Goal: Task Accomplishment & Management: Manage account settings

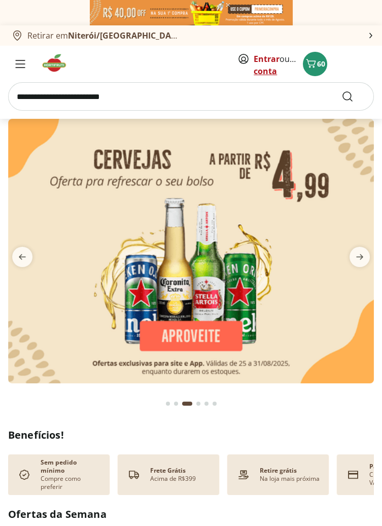
click at [276, 66] on link "Criar conta" at bounding box center [282, 64] width 56 height 23
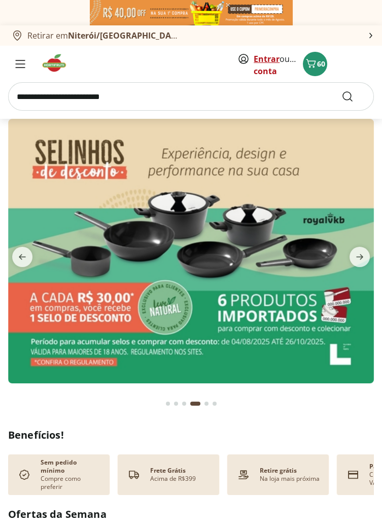
click at [261, 59] on link "Entrar" at bounding box center [267, 58] width 26 height 11
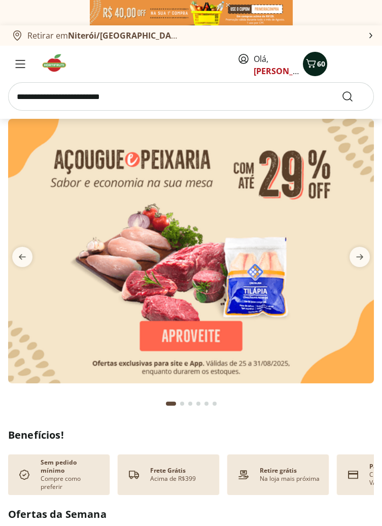
click at [320, 67] on span "60" at bounding box center [321, 64] width 8 height 10
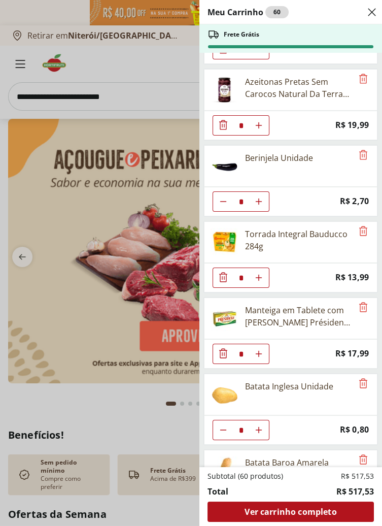
scroll to position [1413, 0]
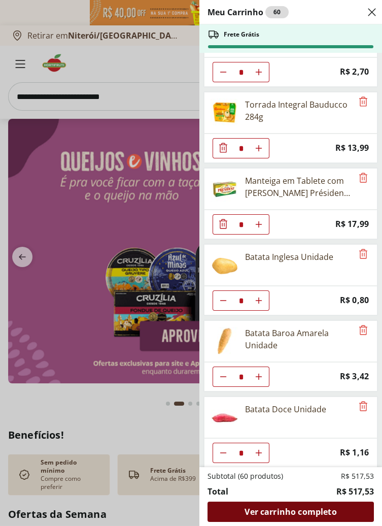
click at [349, 515] on div "Ver carrinho completo" at bounding box center [291, 512] width 167 height 20
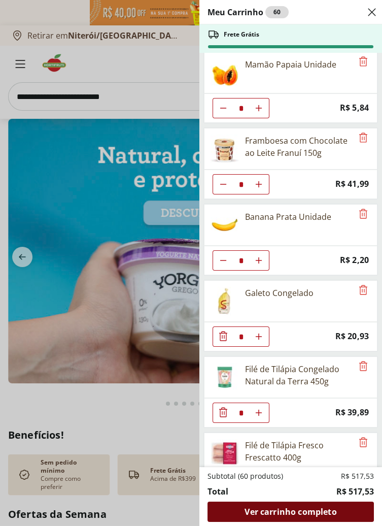
scroll to position [0, 0]
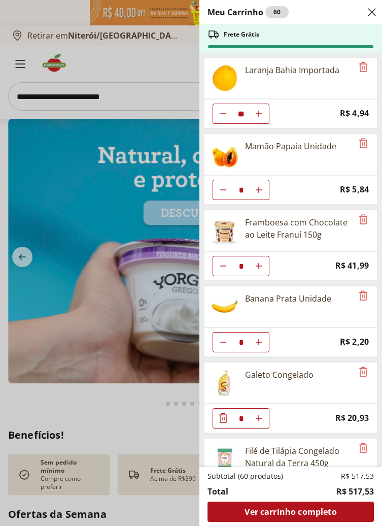
click at [376, 6] on icon "Close" at bounding box center [372, 12] width 12 height 12
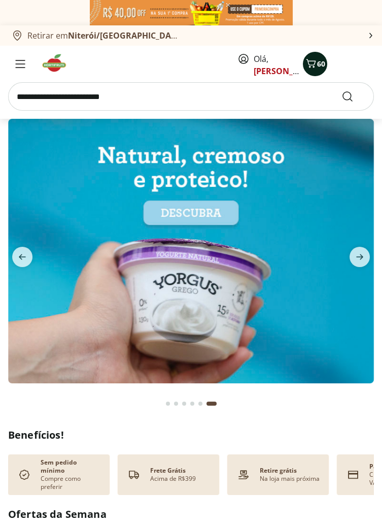
click at [321, 63] on span "60" at bounding box center [321, 64] width 8 height 10
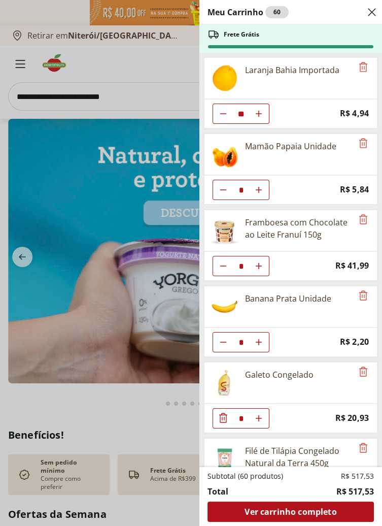
click at [373, 7] on icon "Close" at bounding box center [372, 12] width 12 height 12
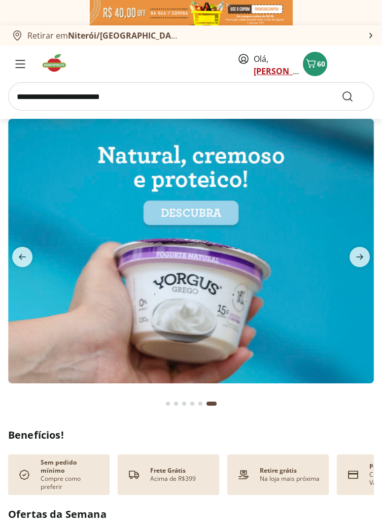
click at [263, 68] on link "MARIA" at bounding box center [287, 71] width 66 height 11
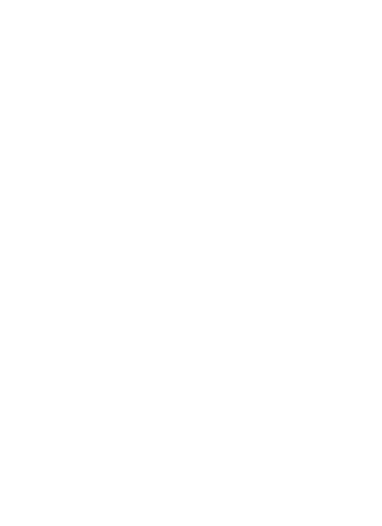
click at [275, 74] on div at bounding box center [191, 263] width 382 height 526
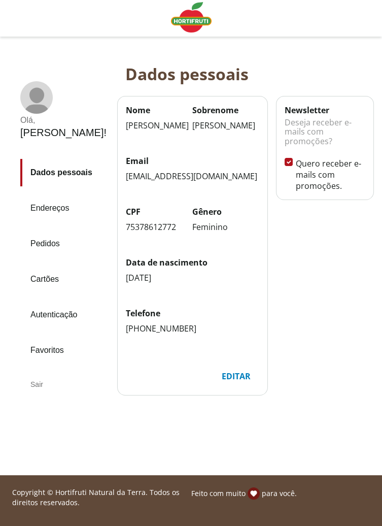
click at [37, 372] on div "Sair" at bounding box center [64, 384] width 89 height 24
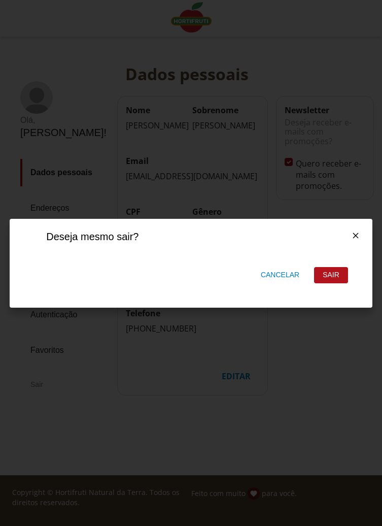
click at [333, 277] on div "Sair" at bounding box center [331, 275] width 33 height 15
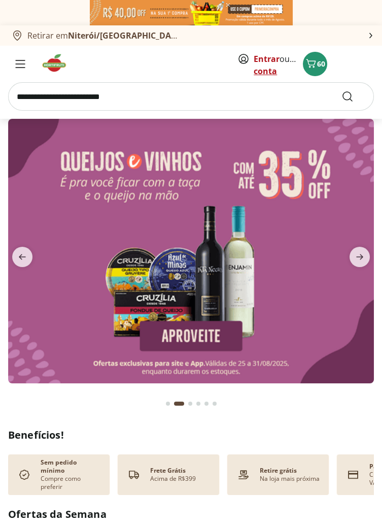
click at [267, 73] on link "Criar conta" at bounding box center [282, 64] width 56 height 23
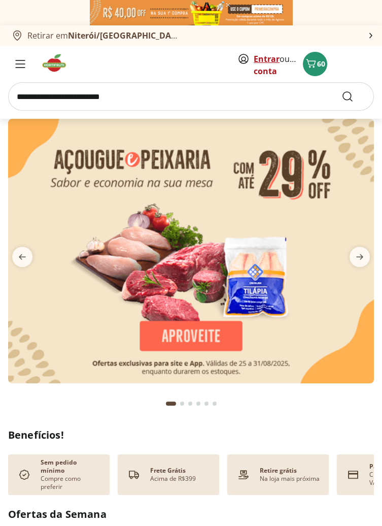
click at [270, 62] on link "Entrar" at bounding box center [267, 58] width 26 height 11
click at [265, 58] on link "Entrar" at bounding box center [267, 58] width 26 height 11
click at [20, 66] on icon "Menu" at bounding box center [20, 64] width 10 height 8
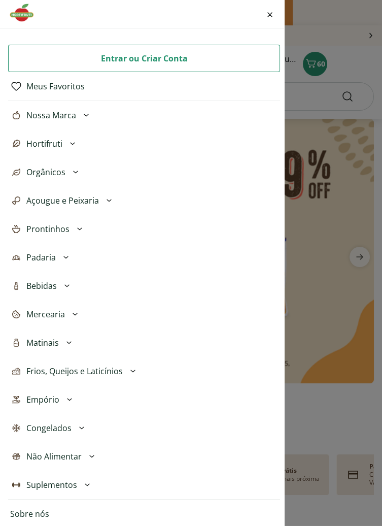
click at [362, 61] on div "Entrar ou Criar Conta Meus Favoritos Nossa Marca Açougue & Peixaria Congelados …" at bounding box center [191, 263] width 382 height 526
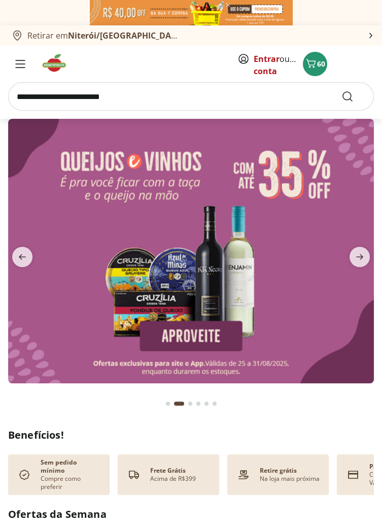
click at [379, 26] on button "Retirar em Niterói/RJ" at bounding box center [191, 35] width 382 height 20
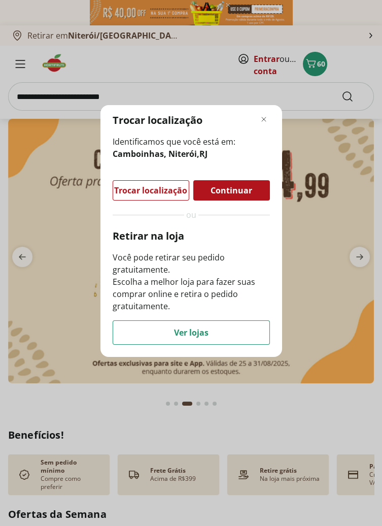
click at [329, 214] on div "Trocar localização Identificamos que você está em: Camboinhas, Niterói , RJ Tro…" at bounding box center [191, 263] width 382 height 526
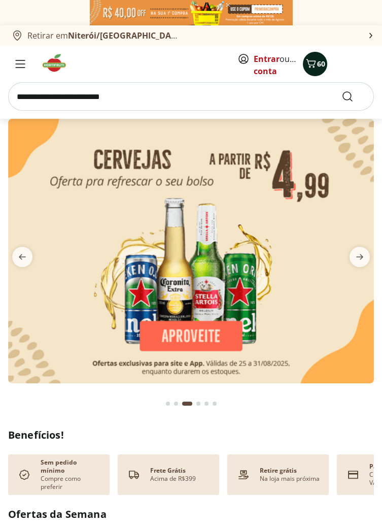
click at [324, 61] on span "60" at bounding box center [321, 64] width 8 height 10
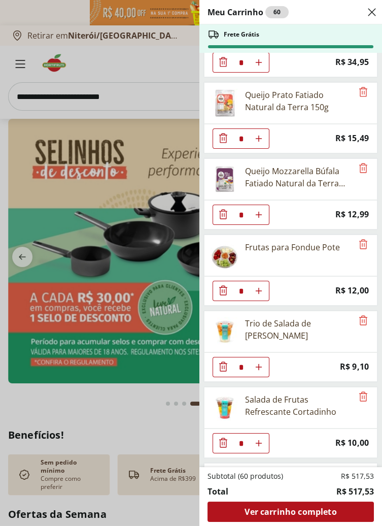
scroll to position [1413, 0]
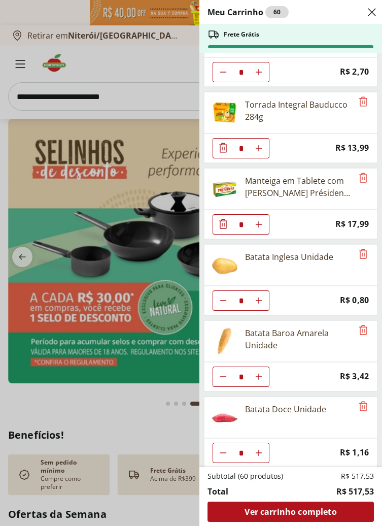
click at [372, 10] on icon "Close" at bounding box center [372, 12] width 12 height 12
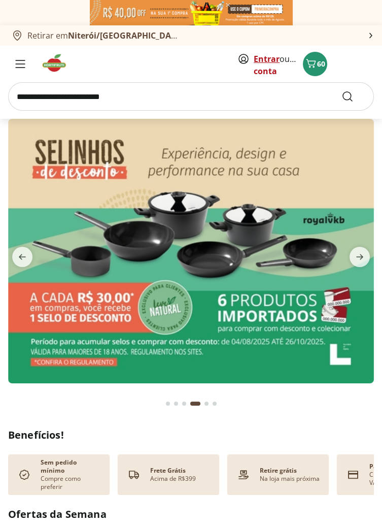
click at [269, 60] on link "Entrar" at bounding box center [267, 58] width 26 height 11
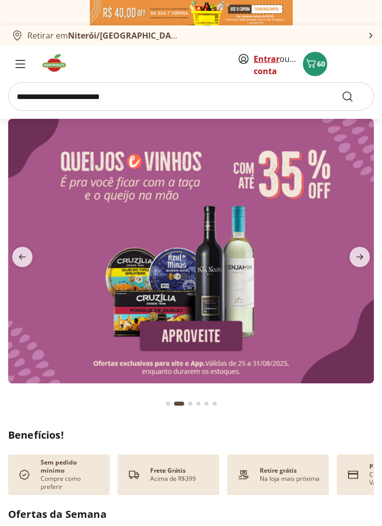
click at [264, 56] on link "Entrar" at bounding box center [267, 58] width 26 height 11
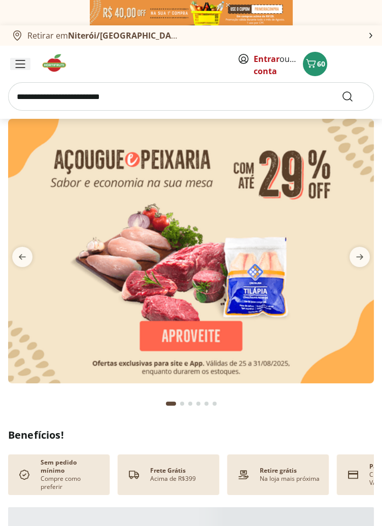
click at [19, 68] on icon "Menu" at bounding box center [20, 63] width 9 height 7
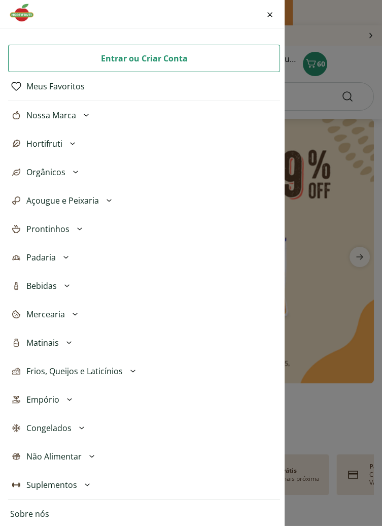
click at [104, 58] on span "Entrar ou Criar Conta" at bounding box center [144, 58] width 87 height 12
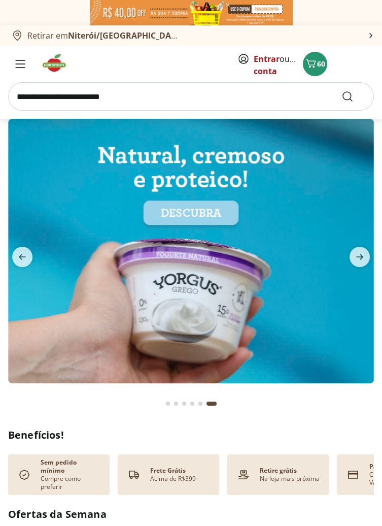
click at [375, 28] on button "Retirar em [GEOGRAPHIC_DATA]/[GEOGRAPHIC_DATA]" at bounding box center [191, 35] width 382 height 20
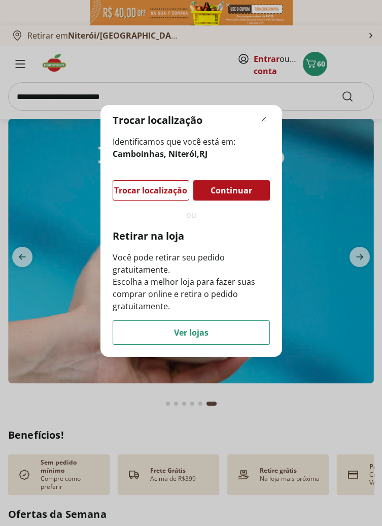
click at [336, 244] on div "Trocar localização Identificamos que você está em: Camboinhas, [GEOGRAPHIC_DATA…" at bounding box center [191, 263] width 382 height 526
